Goal: Communication & Community: Share content

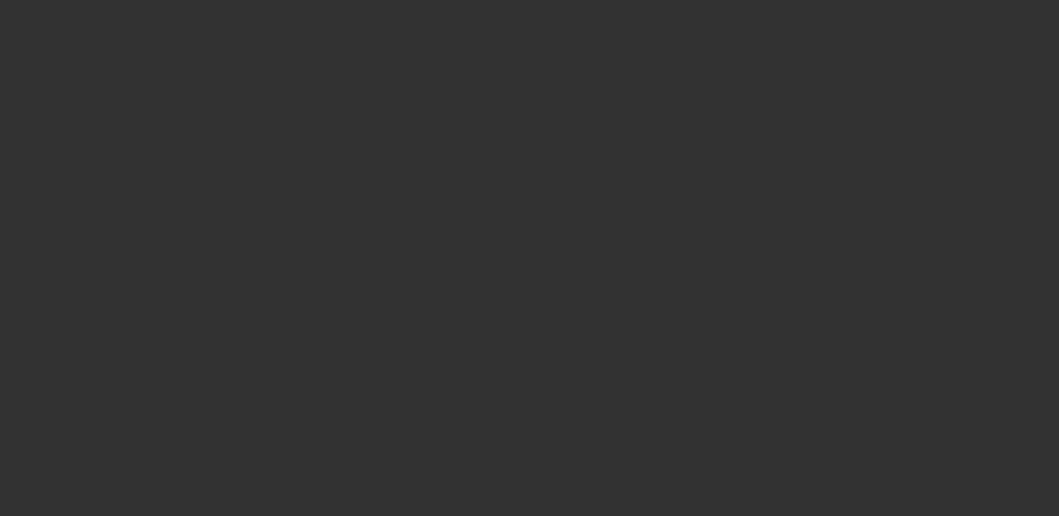
select select "4"
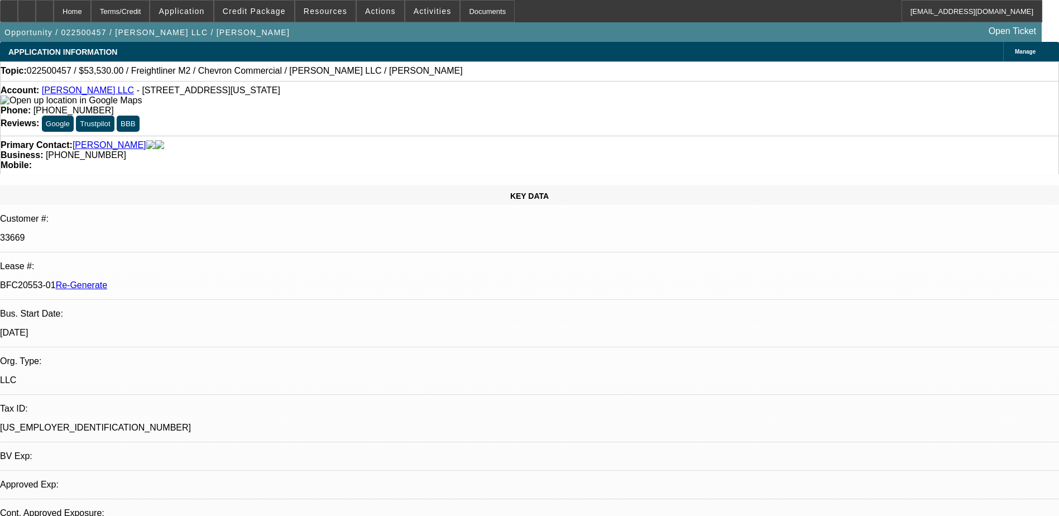
select select "0"
select select "2"
select select "0"
select select "6"
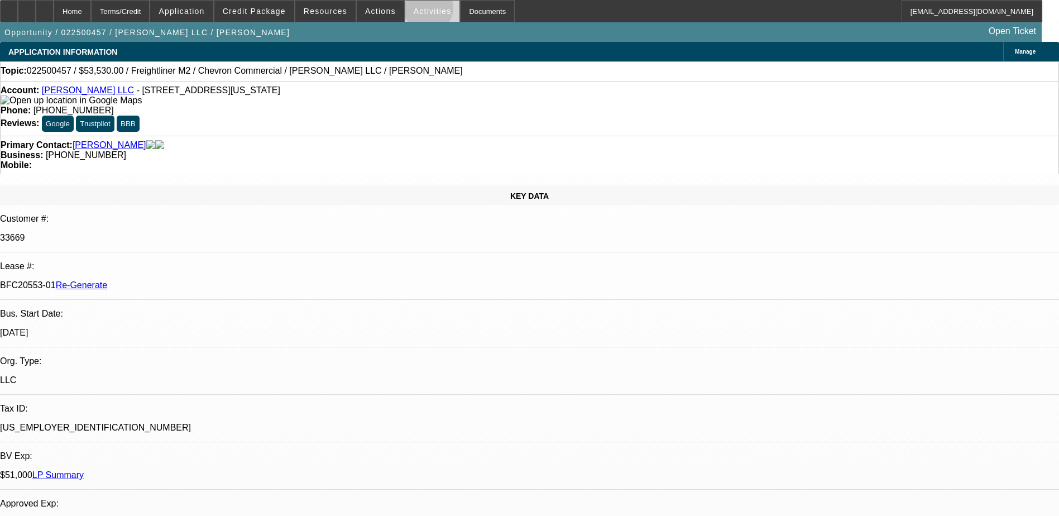
click at [417, 11] on span "Activities" at bounding box center [433, 11] width 38 height 9
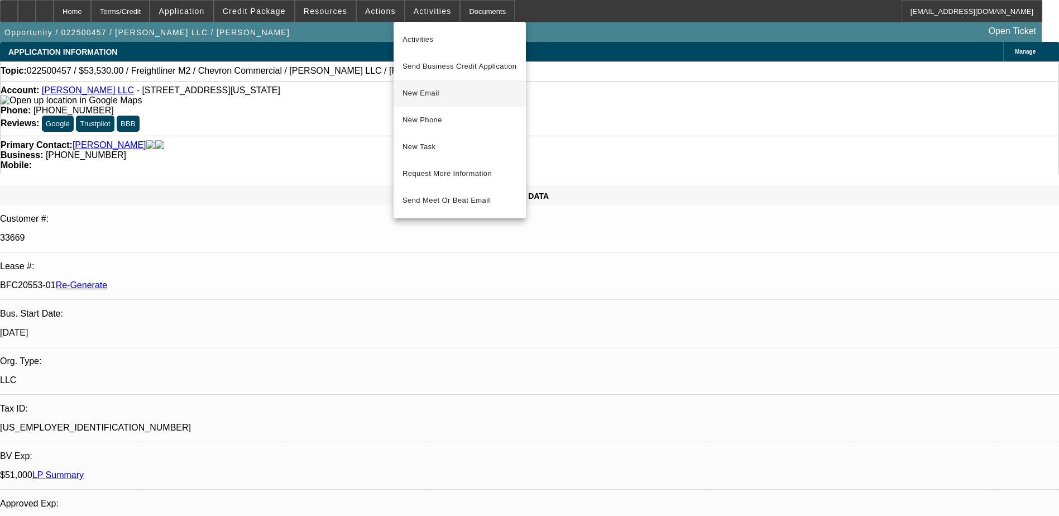
click at [426, 92] on span "New Email" at bounding box center [460, 93] width 114 height 13
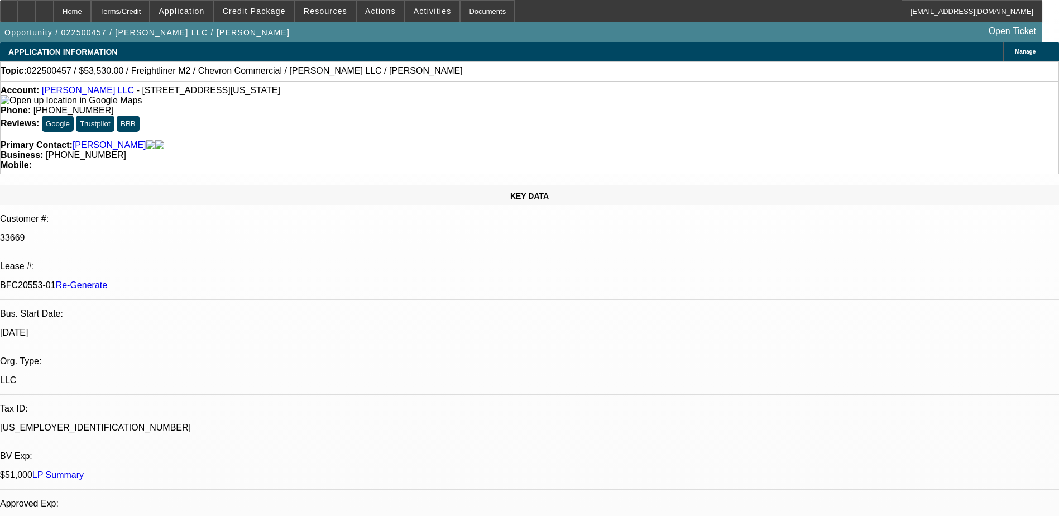
drag, startPoint x: 131, startPoint y: 189, endPoint x: 176, endPoint y: 189, distance: 45.2
click at [176, 280] on div "BFC20553-01 Re-Generate" at bounding box center [529, 285] width 1059 height 10
copy p "BFC20553-01"
click at [413, 6] on span at bounding box center [432, 11] width 55 height 27
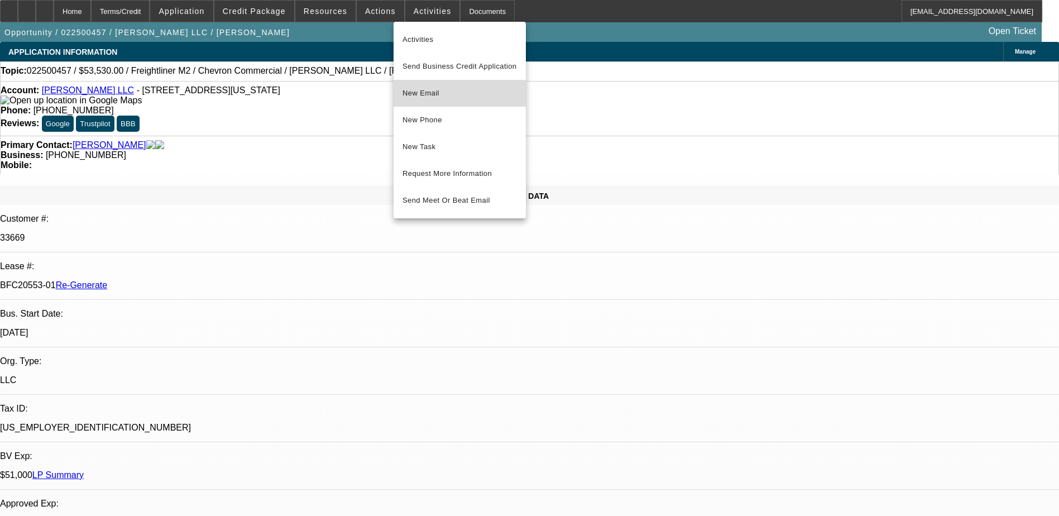
click at [428, 98] on span "New Email" at bounding box center [460, 93] width 114 height 13
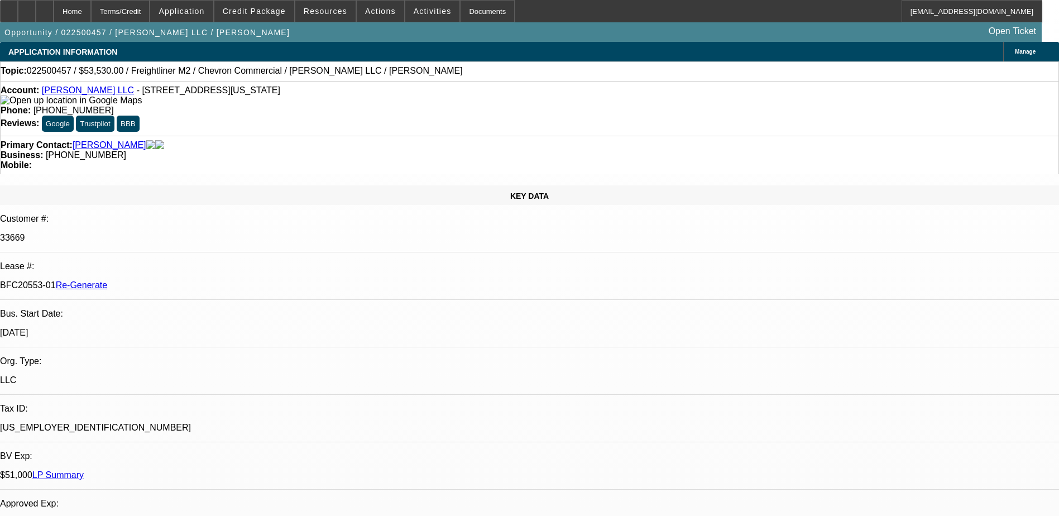
copy p "BFC20553-01"
